Goal: Browse casually

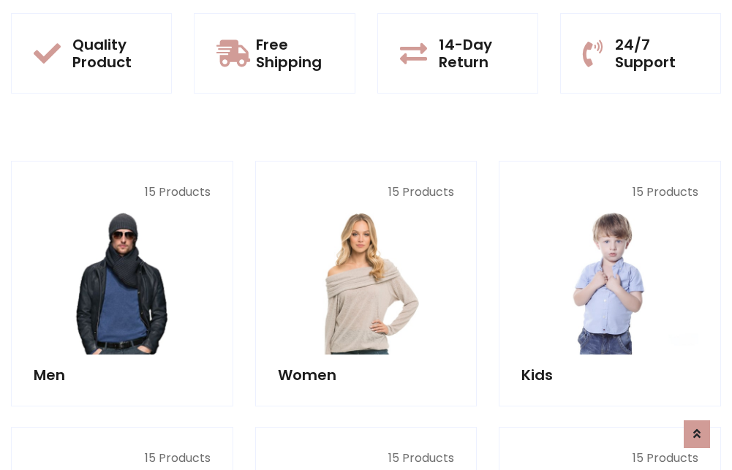
scroll to position [1268, 0]
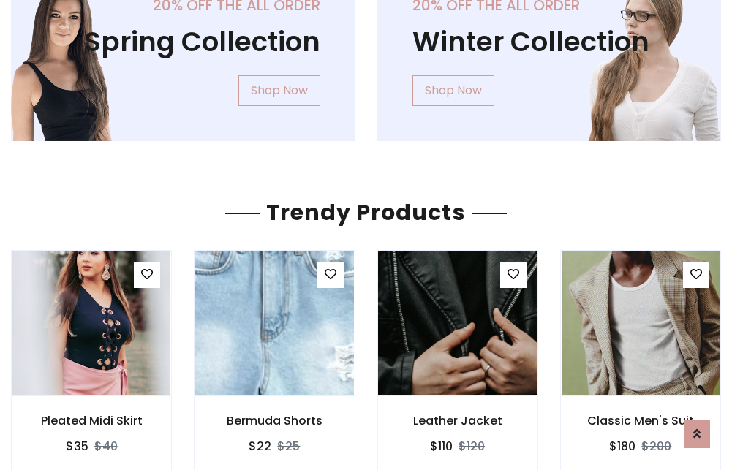
click at [457, 323] on img at bounding box center [458, 323] width 190 height 351
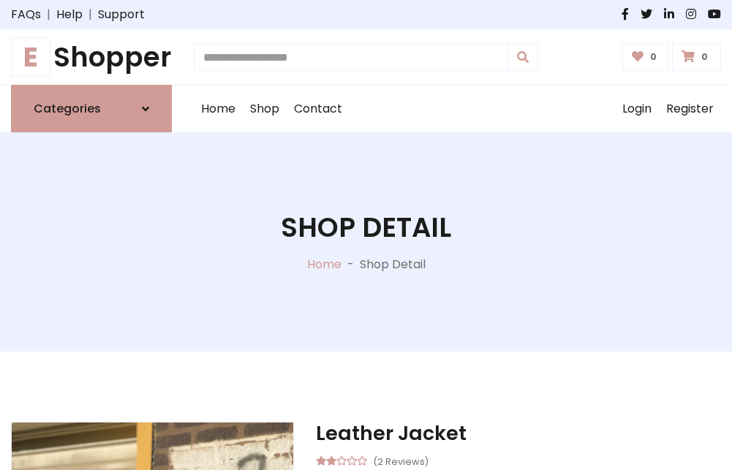
click at [91, 57] on h1 "E Shopper" at bounding box center [91, 57] width 161 height 32
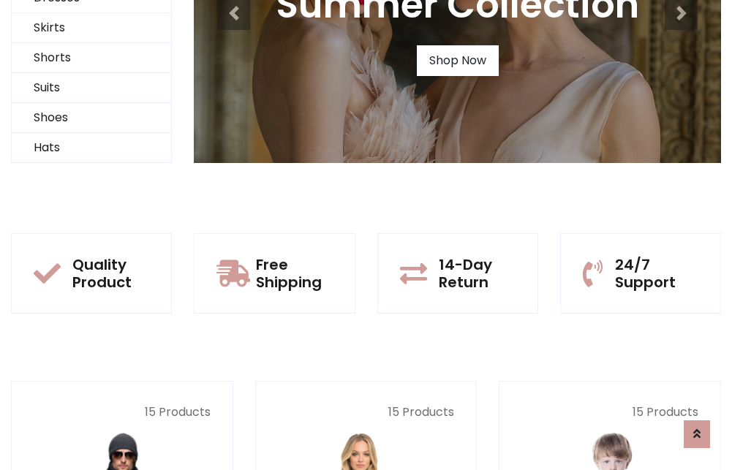
scroll to position [141, 0]
